Goal: Information Seeking & Learning: Learn about a topic

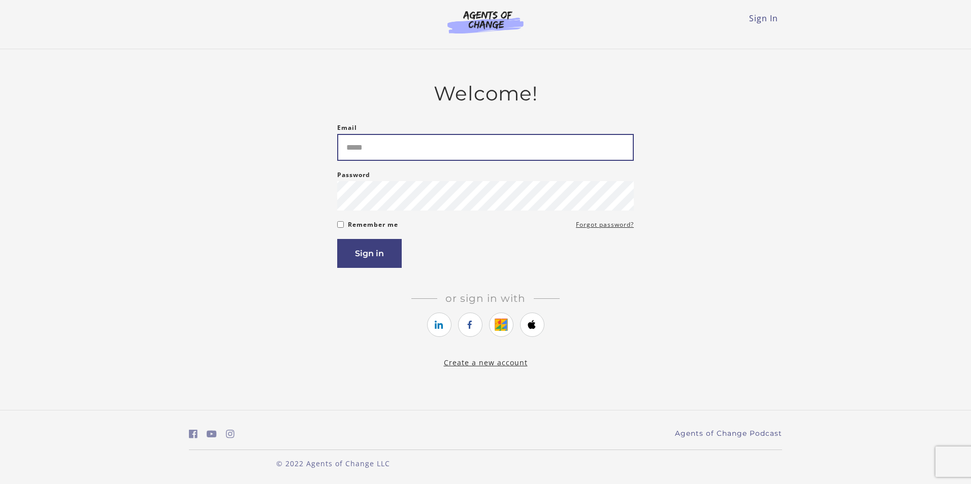
click at [421, 155] on input "Email" at bounding box center [485, 147] width 297 height 27
type input "**********"
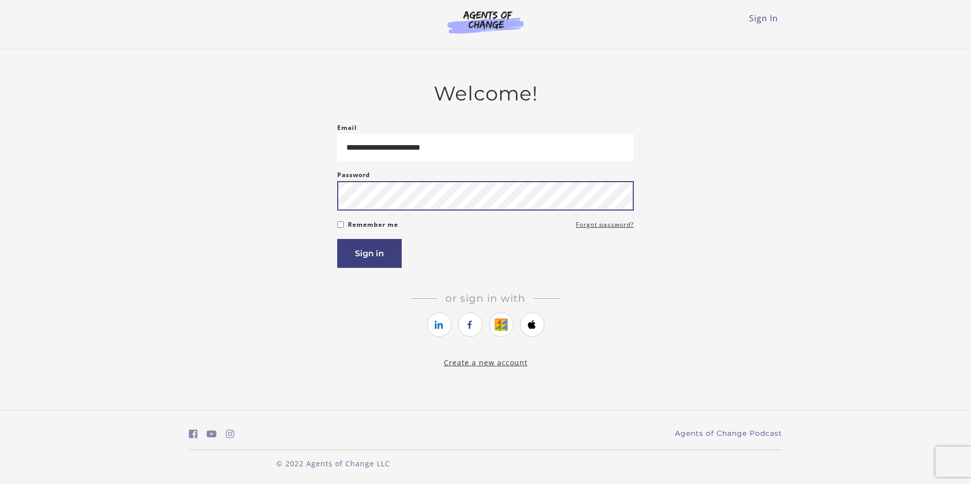
click at [337, 239] on button "Sign in" at bounding box center [369, 253] width 64 height 29
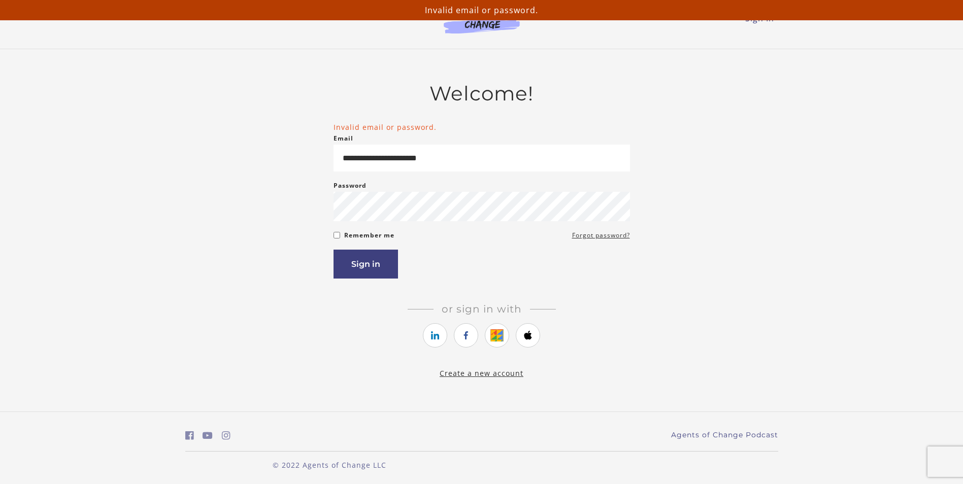
click at [376, 231] on form "**********" at bounding box center [482, 200] width 297 height 157
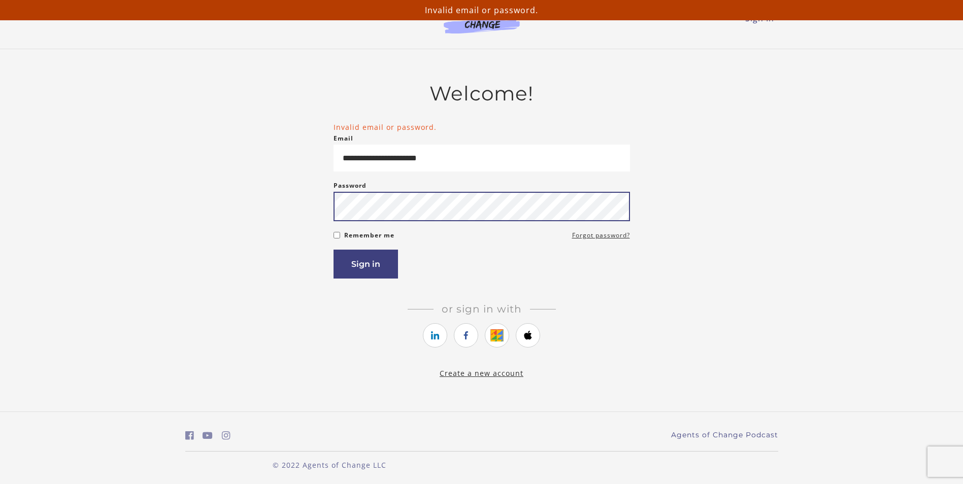
click at [334, 250] on button "Sign in" at bounding box center [366, 264] width 64 height 29
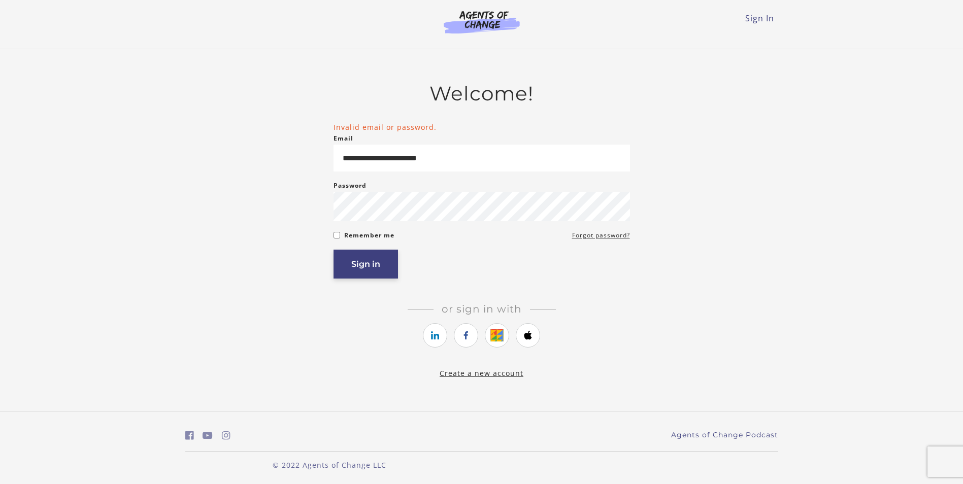
click at [350, 277] on button "Sign in" at bounding box center [366, 264] width 64 height 29
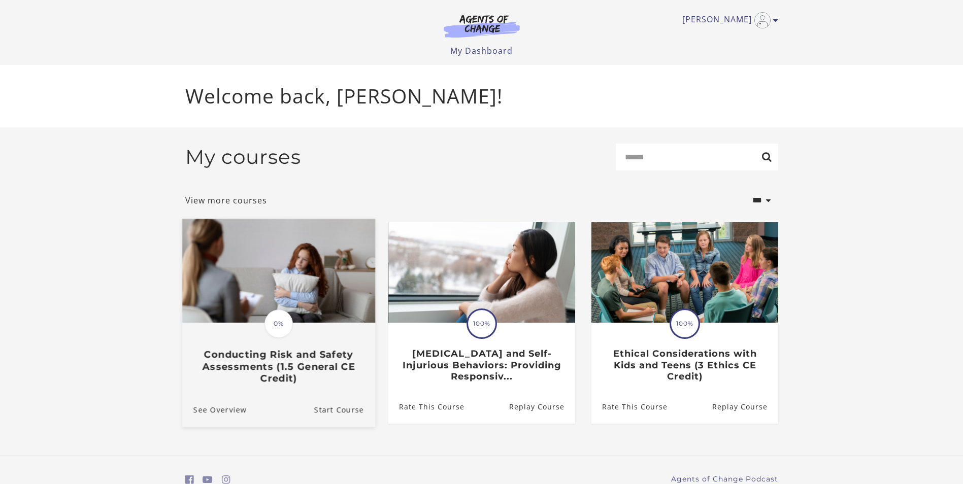
click at [313, 375] on h3 "Conducting Risk and Safety Assessments (1.5 General CE Credit)" at bounding box center [278, 367] width 171 height 36
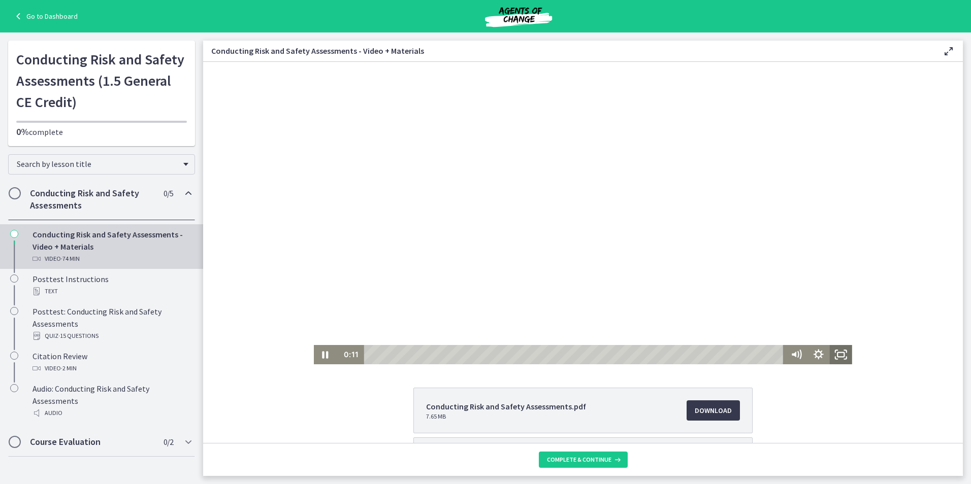
click at [838, 356] on icon "Fullscreen" at bounding box center [841, 354] width 22 height 19
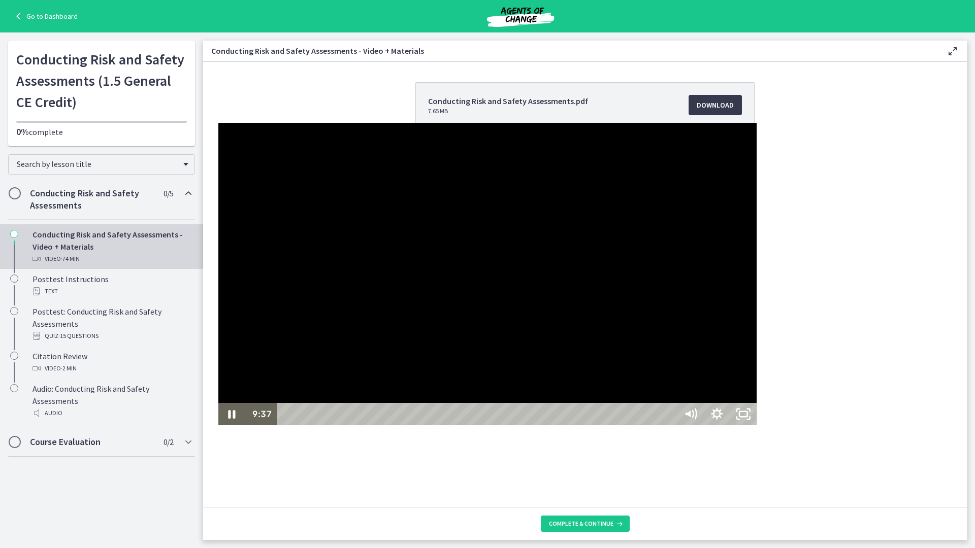
click at [664, 406] on div at bounding box center [487, 274] width 538 height 303
click at [757, 351] on div at bounding box center [487, 274] width 538 height 303
click at [757, 291] on div at bounding box center [487, 274] width 538 height 303
click at [757, 356] on div at bounding box center [487, 274] width 538 height 303
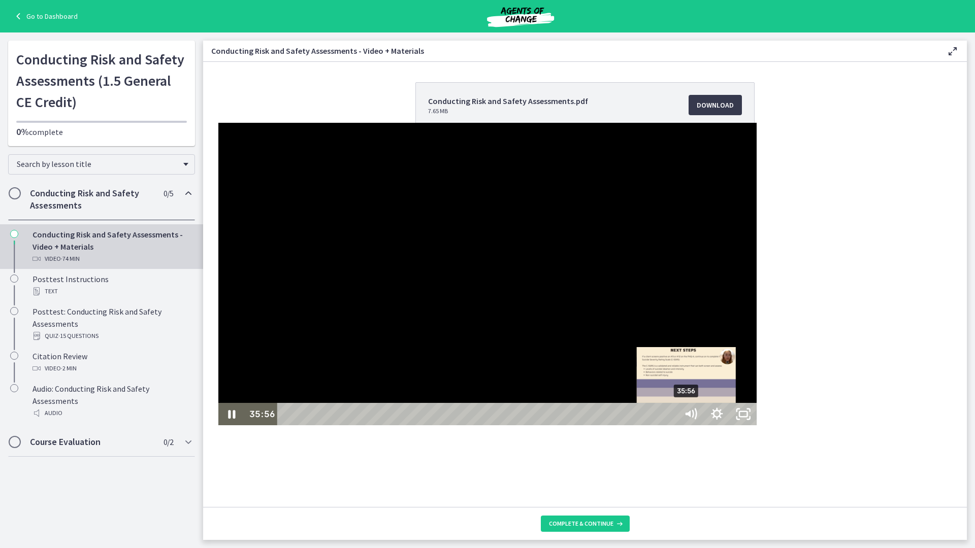
click at [469, 426] on div "35:56" at bounding box center [478, 414] width 388 height 22
click at [702, 418] on div "Playbar" at bounding box center [706, 415] width 8 height 8
click at [699, 418] on div "Playbar" at bounding box center [703, 415] width 8 height 8
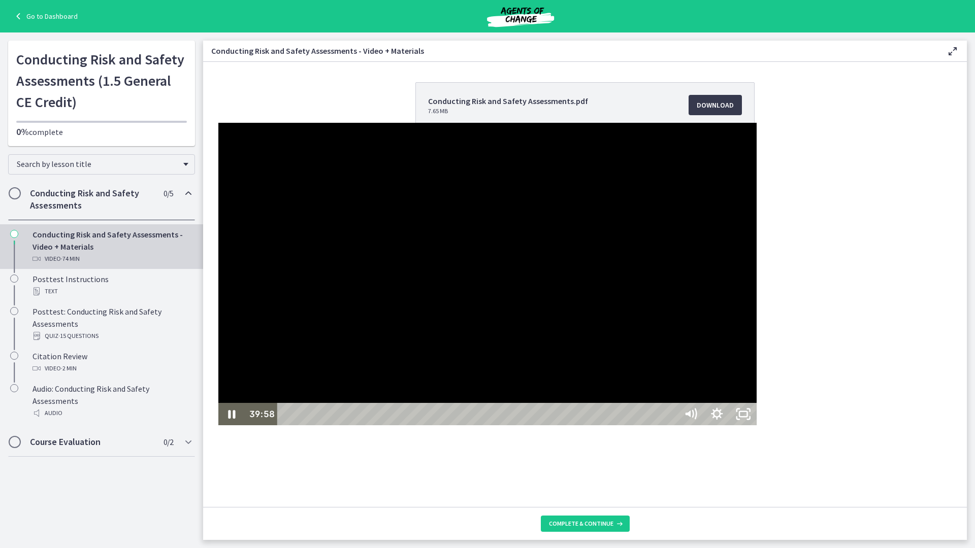
click at [254, 184] on div at bounding box center [487, 274] width 538 height 303
click at [349, 253] on div at bounding box center [487, 274] width 538 height 303
click at [464, 283] on div at bounding box center [487, 274] width 538 height 303
click at [637, 257] on div at bounding box center [487, 274] width 538 height 303
click at [757, 265] on div at bounding box center [487, 274] width 538 height 303
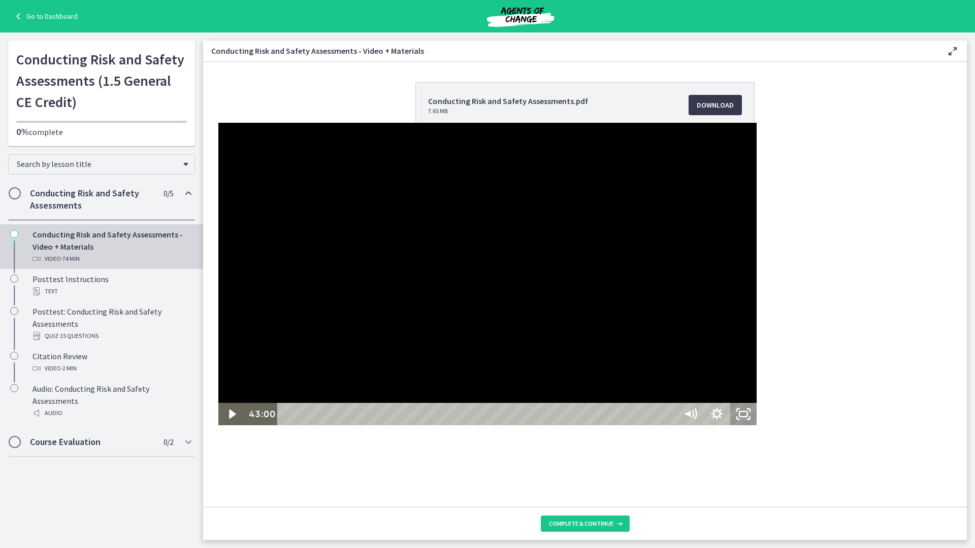
click at [757, 426] on icon "Unfullscreen" at bounding box center [743, 414] width 26 height 22
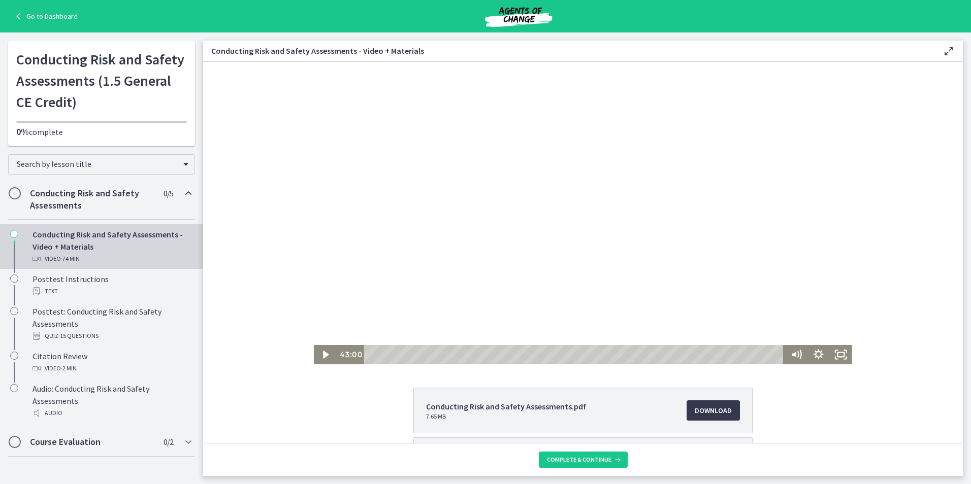
click at [353, 433] on div "Conducting Risk and Safety Assessments.pdf 7.65 MB Download Opens in a new wind…" at bounding box center [583, 460] width 760 height 144
click at [405, 197] on div at bounding box center [583, 213] width 538 height 303
click at [620, 118] on div at bounding box center [583, 213] width 538 height 303
click at [717, 212] on div at bounding box center [583, 213] width 538 height 303
click at [838, 348] on icon "Fullscreen" at bounding box center [840, 354] width 27 height 23
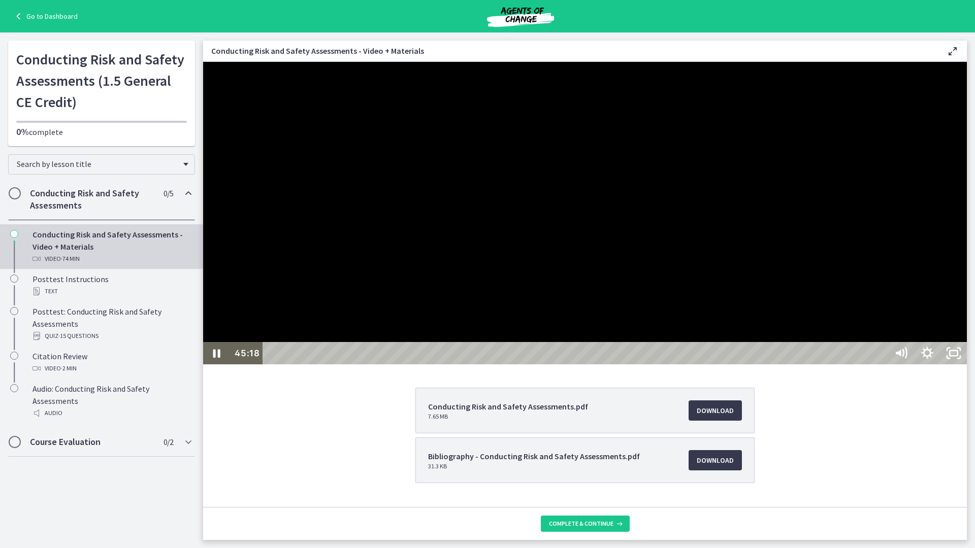
click at [487, 365] on div at bounding box center [585, 213] width 764 height 303
click at [969, 367] on icon "Unfullscreen" at bounding box center [953, 353] width 31 height 27
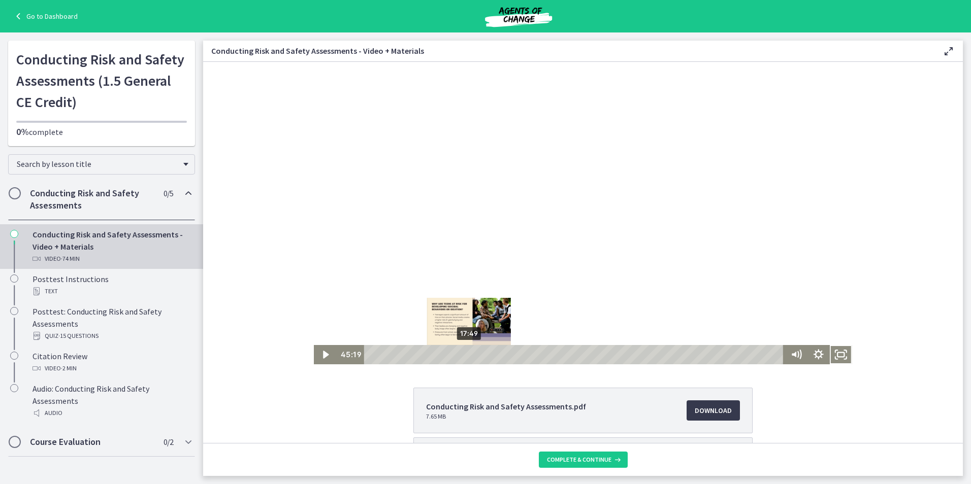
click at [497, 293] on div at bounding box center [583, 213] width 538 height 303
click at [341, 235] on div at bounding box center [583, 213] width 538 height 303
click at [415, 198] on div at bounding box center [583, 213] width 538 height 303
click at [469, 290] on div at bounding box center [583, 213] width 538 height 303
